Goal: Information Seeking & Learning: Check status

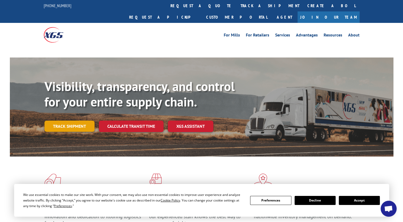
click at [69, 121] on link "Track shipment" at bounding box center [70, 126] width 50 height 11
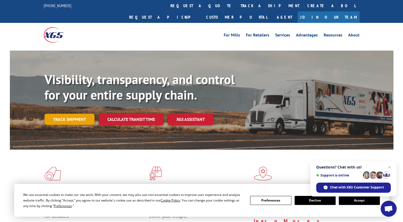
click at [78, 114] on link "Track shipment" at bounding box center [70, 119] width 50 height 11
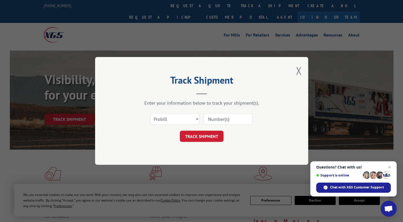
click at [226, 119] on input at bounding box center [228, 119] width 49 height 11
paste input "16059283"
type input "16059283"
click at [204, 137] on button "TRACK SHIPMENT" at bounding box center [202, 136] width 44 height 11
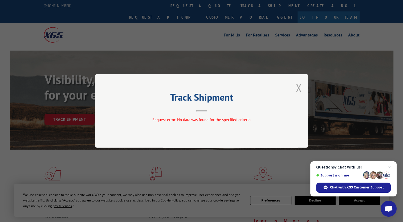
click at [300, 85] on button "Close modal" at bounding box center [299, 88] width 6 height 14
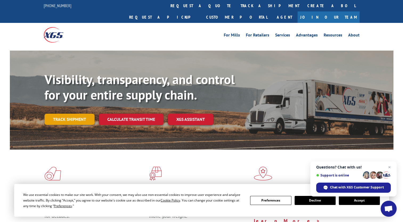
click at [67, 114] on link "Track shipment" at bounding box center [70, 119] width 50 height 11
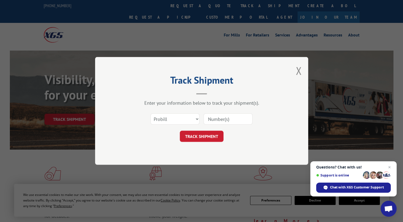
click at [234, 122] on input at bounding box center [228, 119] width 49 height 11
type input "16059283"
click at [203, 135] on button "TRACK SHIPMENT" at bounding box center [202, 136] width 44 height 11
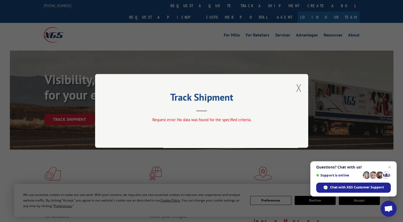
click at [298, 90] on button "Close modal" at bounding box center [299, 88] width 6 height 14
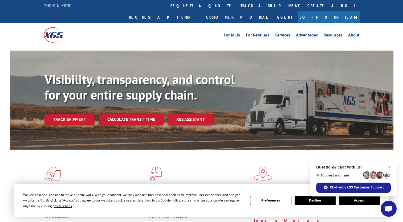
click at [390, 167] on span "Close chat" at bounding box center [390, 167] width 7 height 7
